Goal: Information Seeking & Learning: Check status

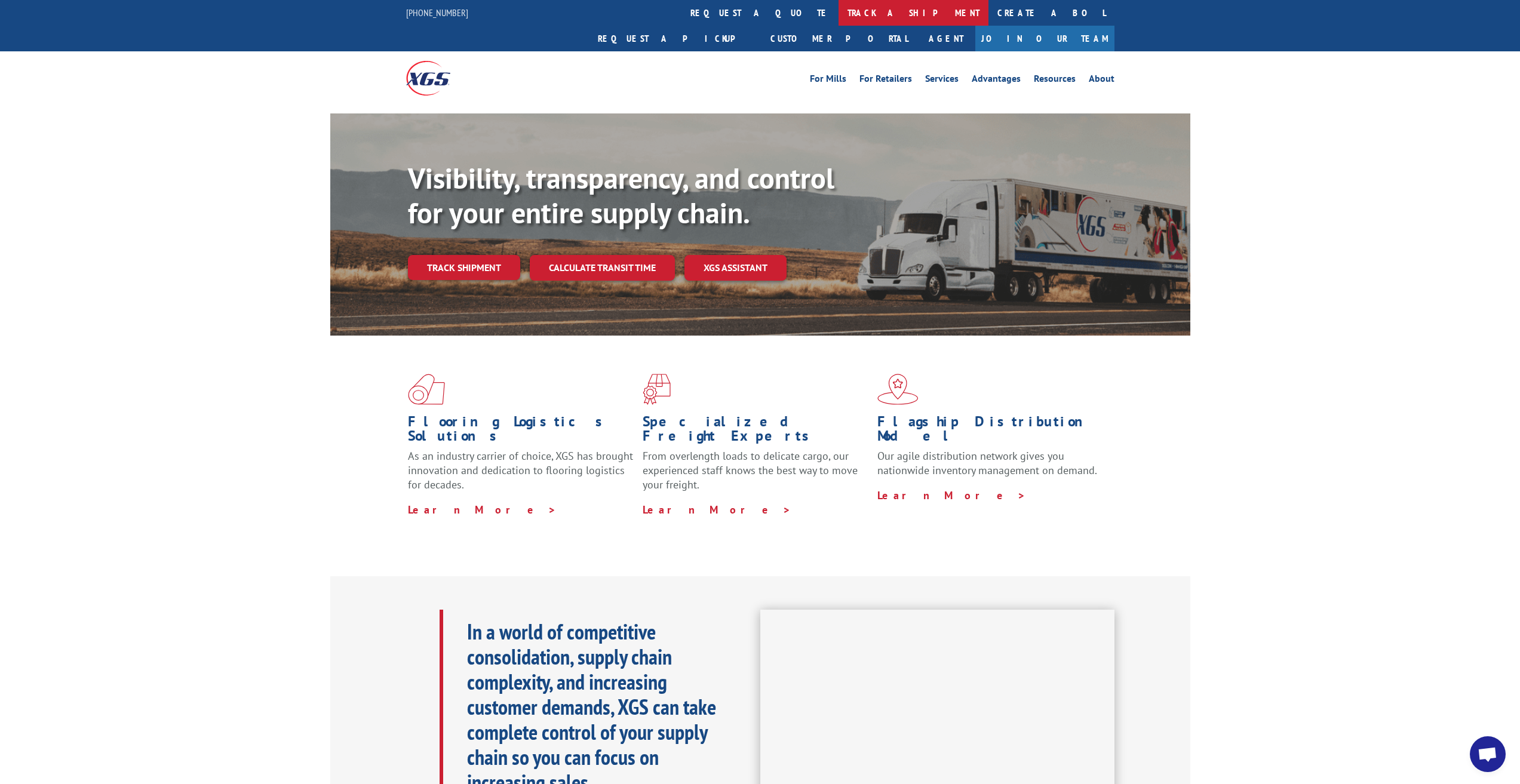
click at [839, 15] on link "track a shipment" at bounding box center [913, 13] width 150 height 25
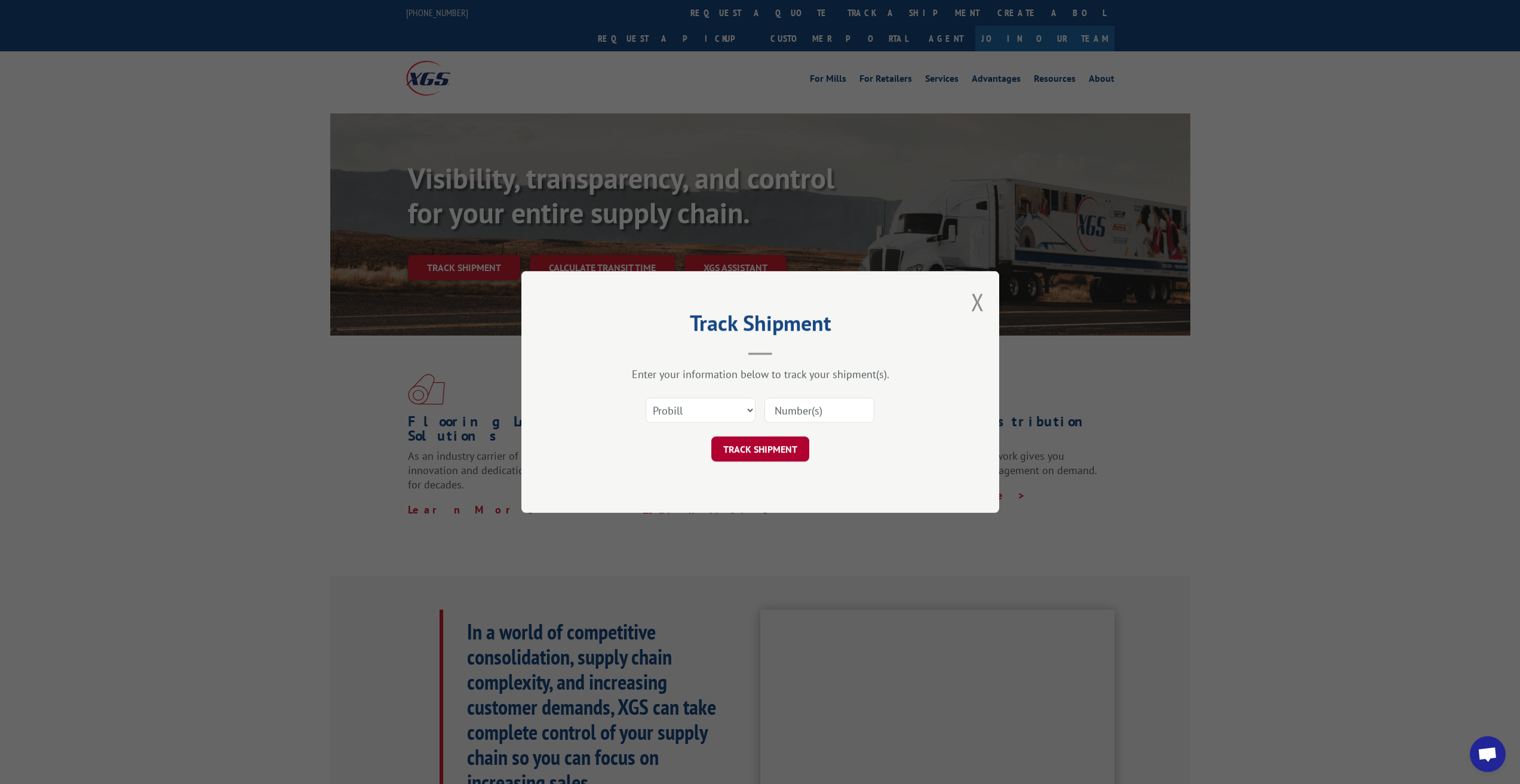
click at [755, 453] on button "TRACK SHIPMENT" at bounding box center [760, 449] width 98 height 25
click at [691, 404] on select "Select category... Probill BOL PO" at bounding box center [700, 410] width 110 height 25
click at [691, 405] on select "Select category... Probill BOL PO" at bounding box center [700, 410] width 110 height 25
click at [799, 416] on input at bounding box center [820, 410] width 110 height 25
type input "17674553"
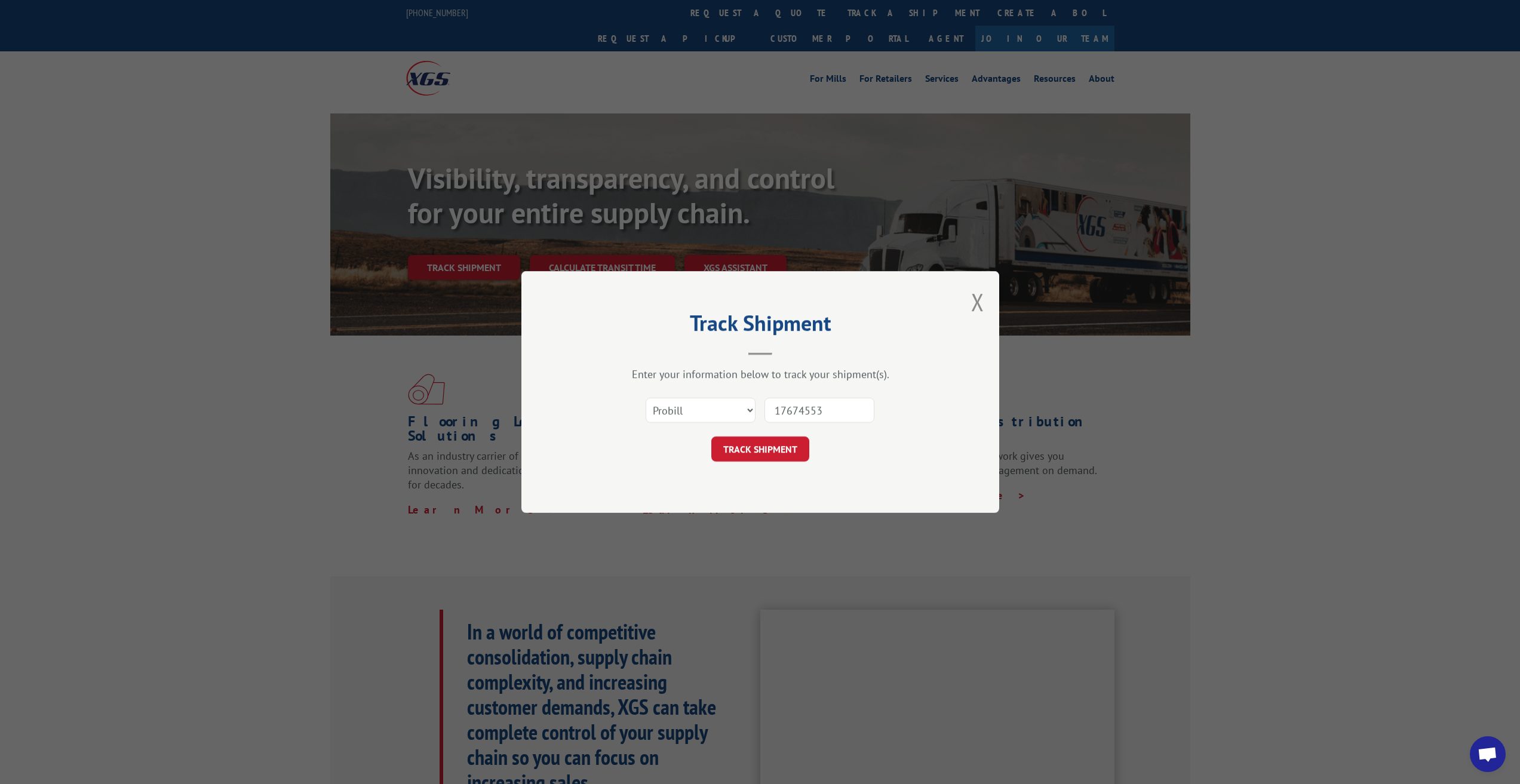
click button "TRACK SHIPMENT" at bounding box center [760, 449] width 98 height 25
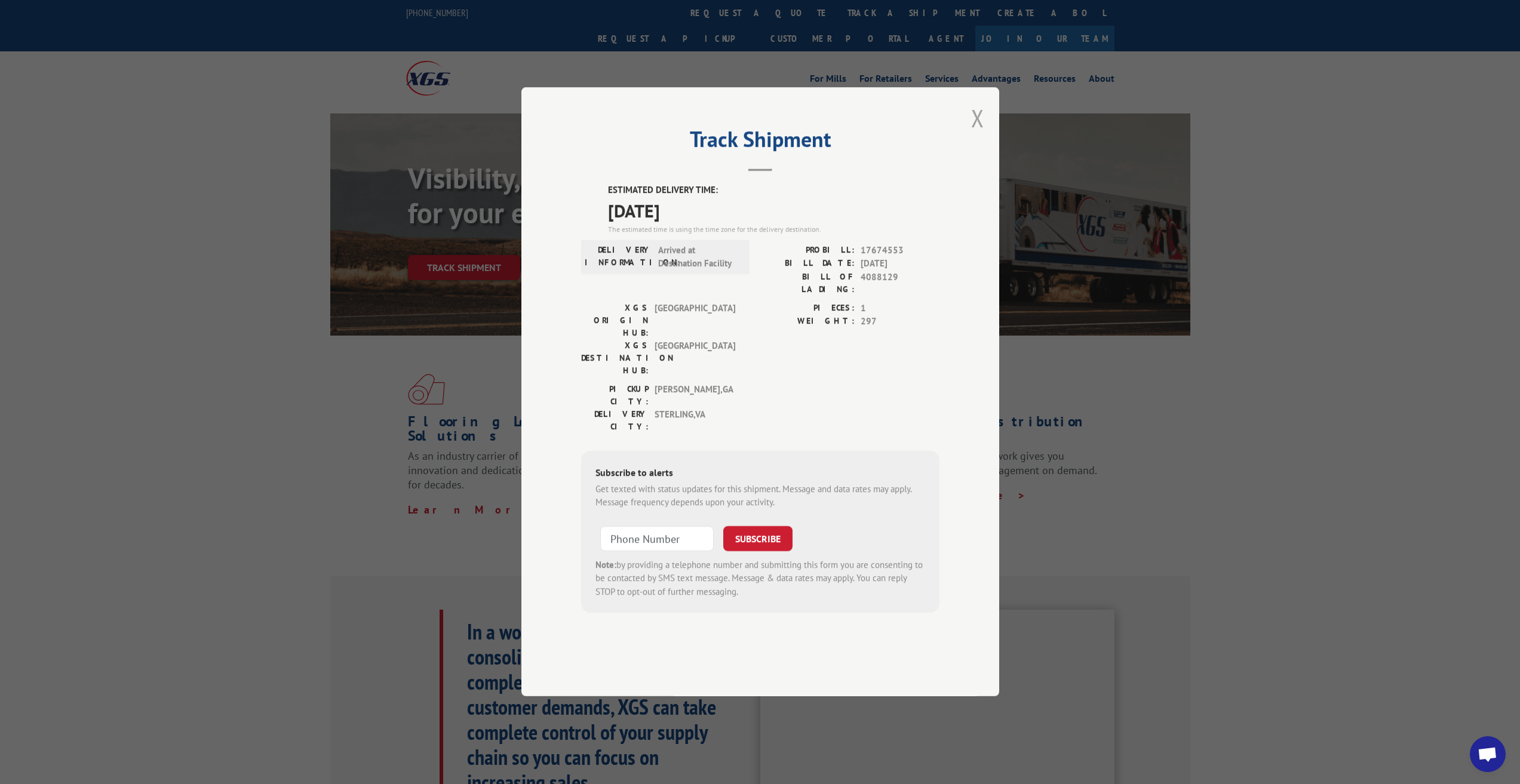
click at [977, 134] on button "Close modal" at bounding box center [977, 118] width 13 height 32
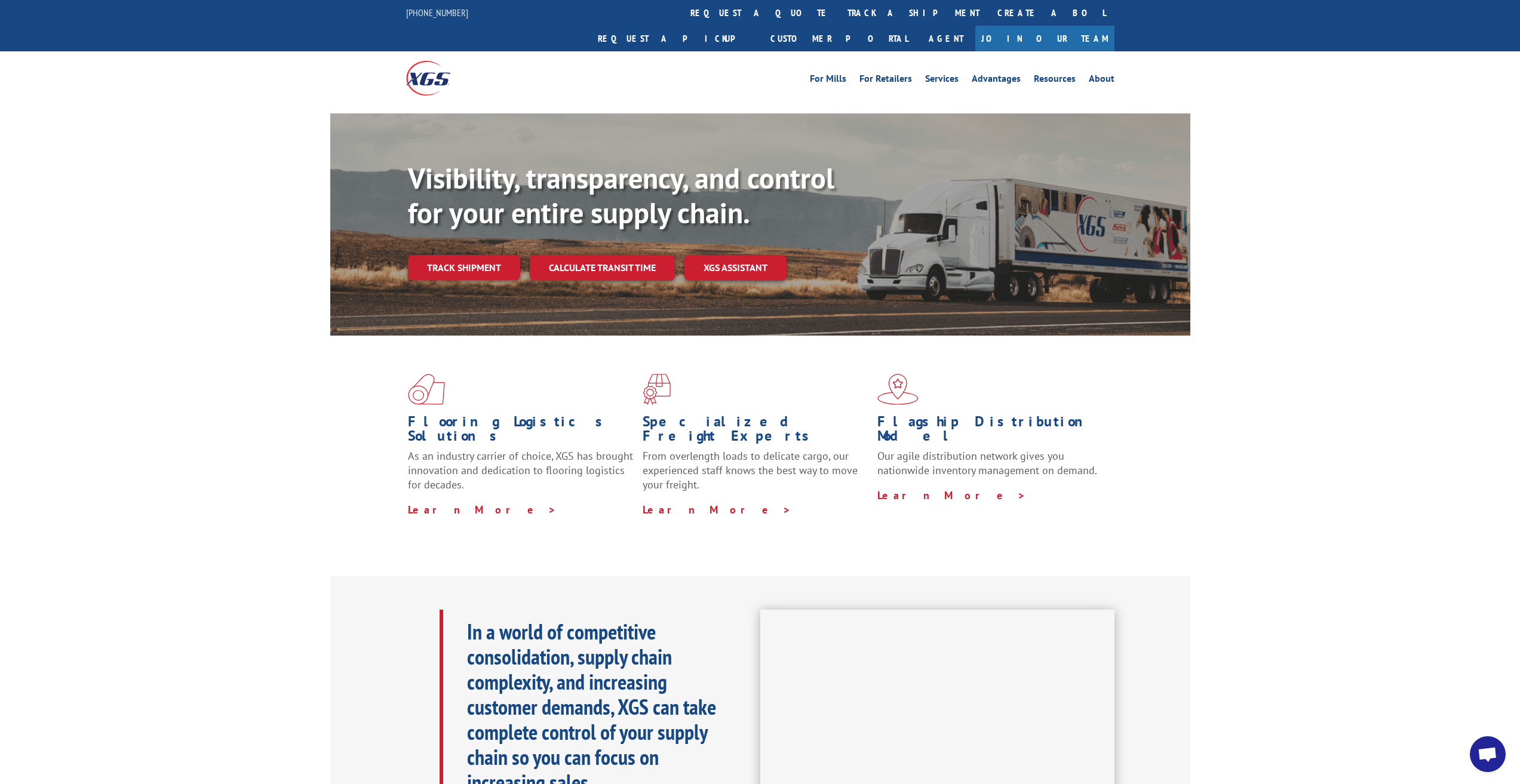
click at [180, 113] on div "Visibility, transparency, and control for your entire supply chain. Track shipm…" at bounding box center [760, 236] width 1520 height 245
